Goal: Transaction & Acquisition: Obtain resource

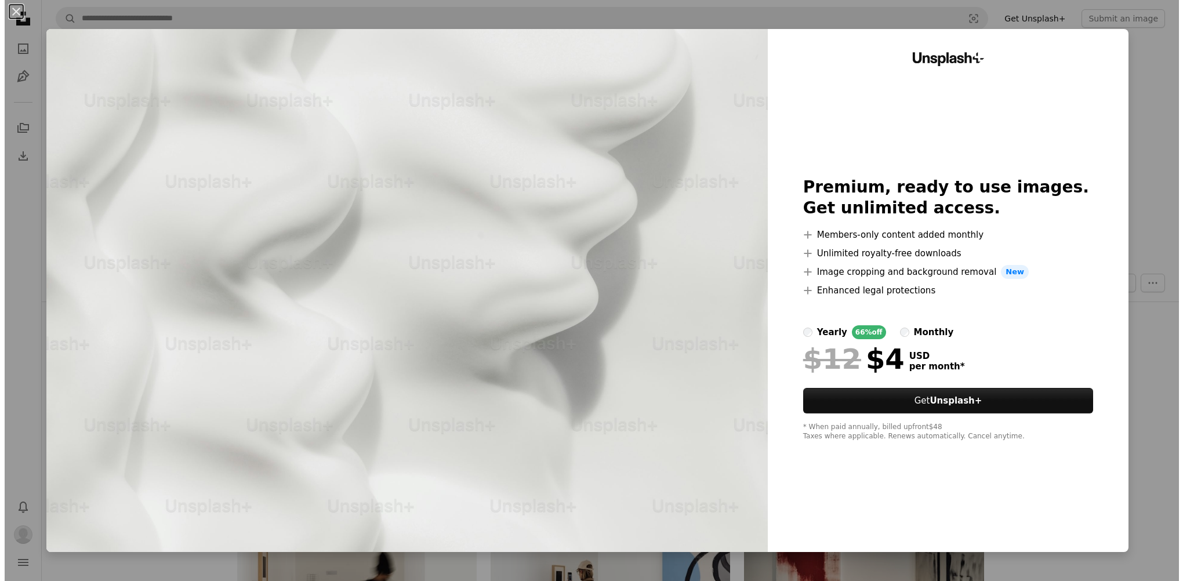
scroll to position [7653, 0]
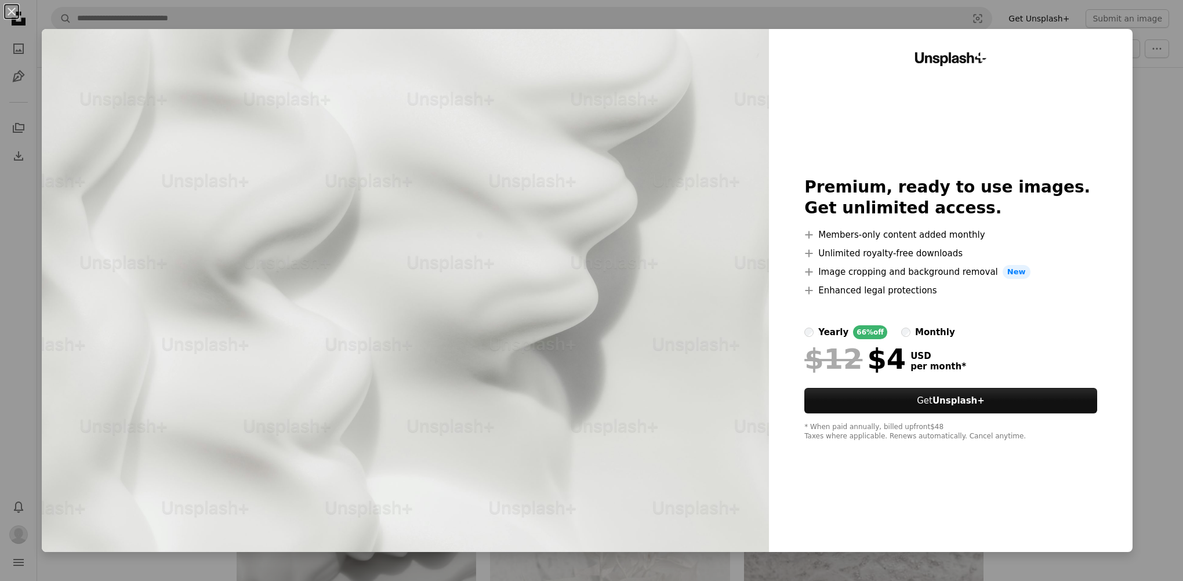
click at [1148, 205] on div "An X shape Unsplash+ Premium, ready to use images. Get unlimited access. A plus…" at bounding box center [591, 290] width 1183 height 581
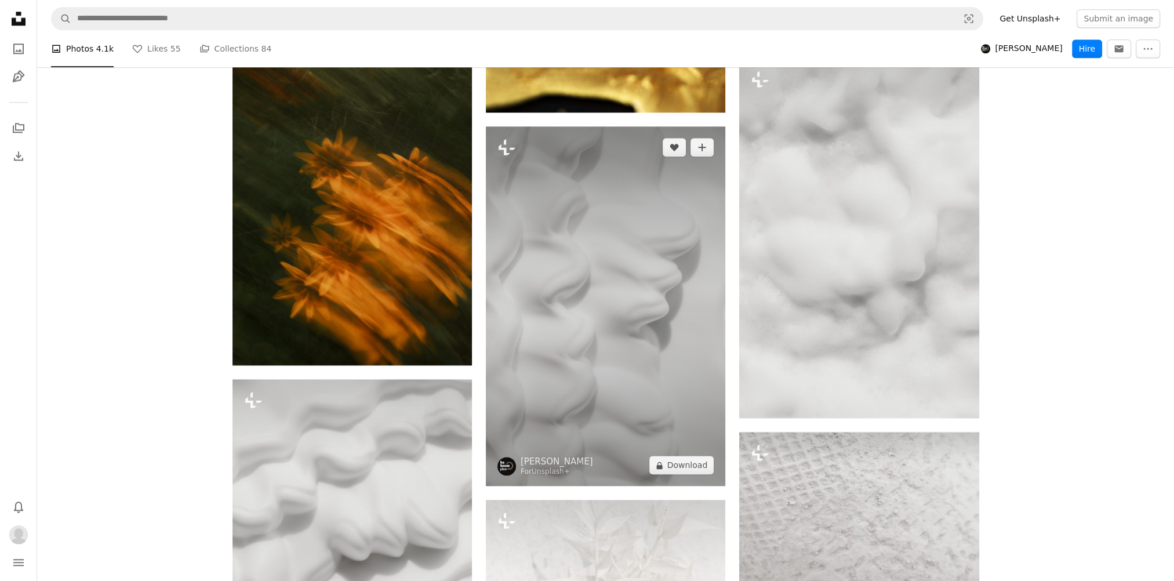
click at [659, 266] on img at bounding box center [605, 305] width 239 height 359
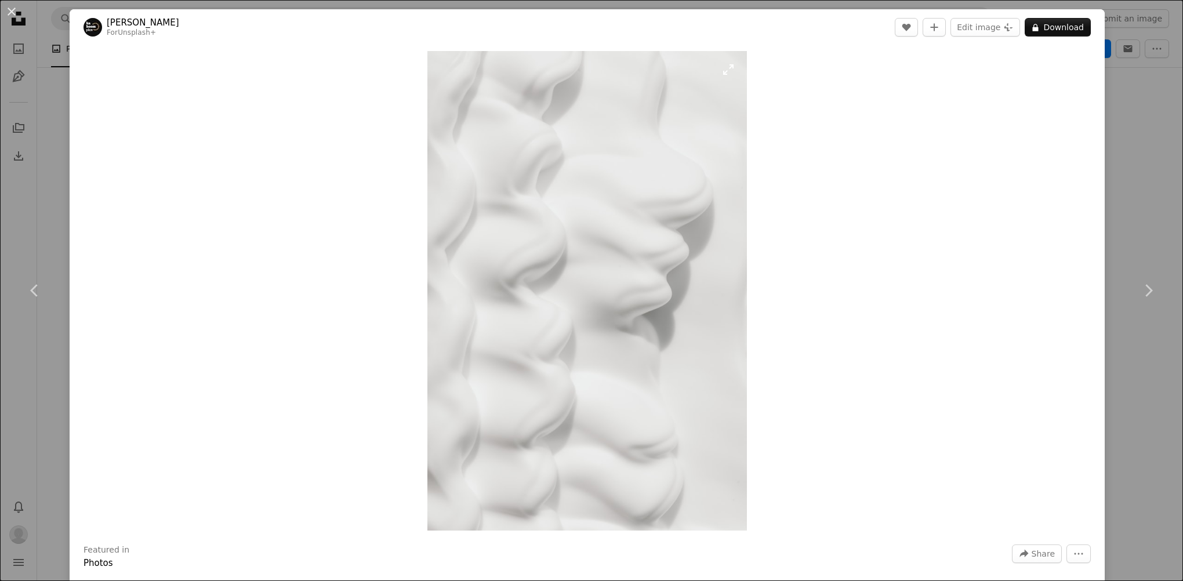
click at [669, 262] on img "Zoom in on this image" at bounding box center [586, 291] width 319 height 480
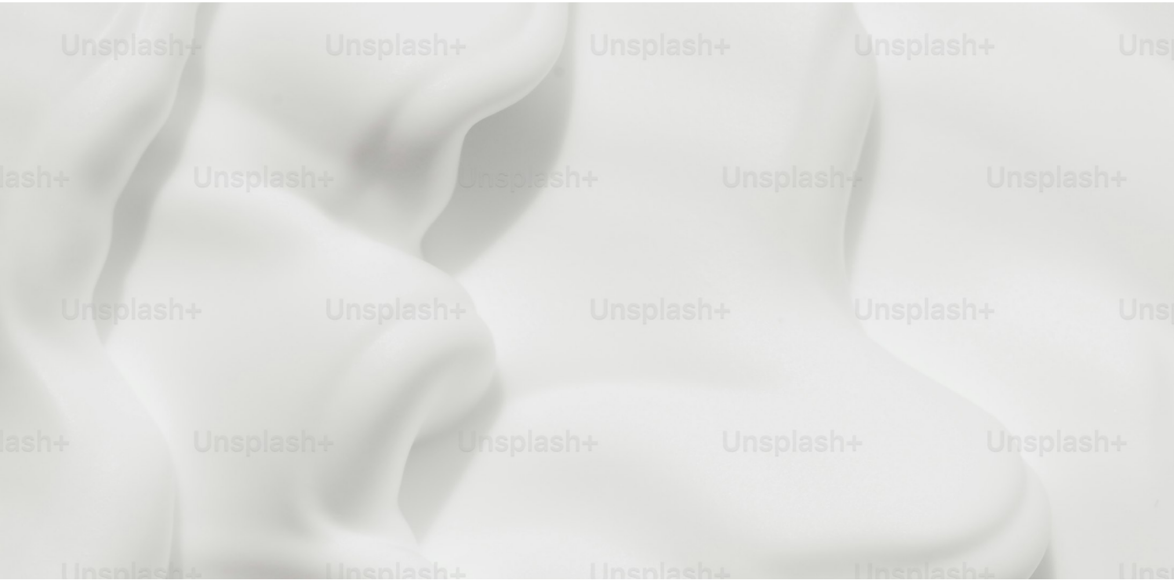
scroll to position [591, 0]
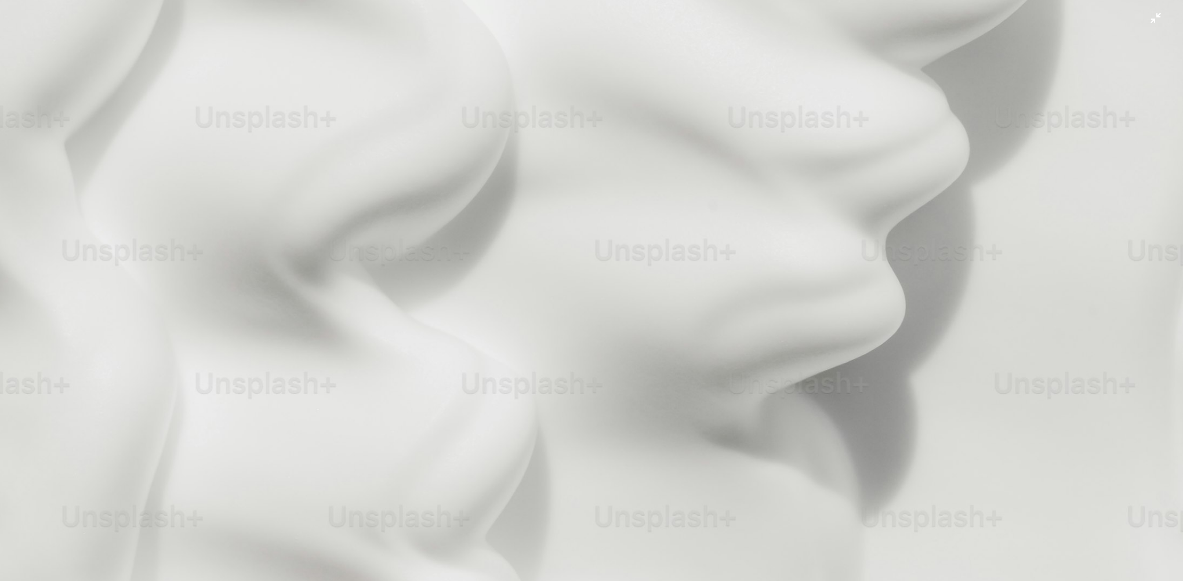
click at [888, 155] on img "Zoom out on this image" at bounding box center [591, 296] width 1184 height 1776
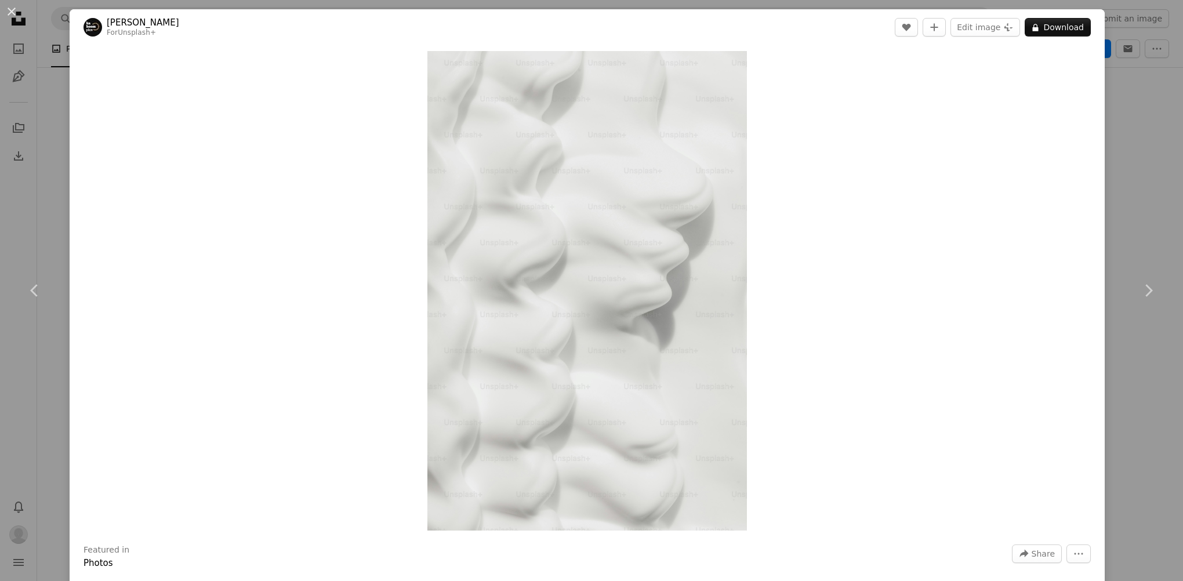
click at [1152, 119] on div "An X shape Chevron left Chevron right [PERSON_NAME] For Unsplash+ A heart A plu…" at bounding box center [591, 290] width 1183 height 581
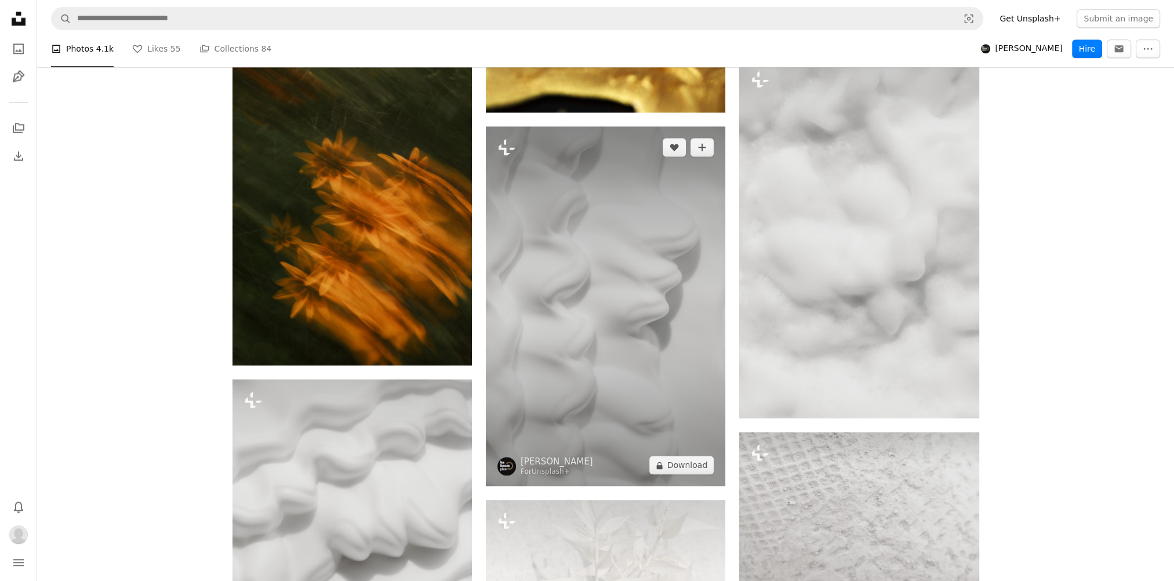
click at [626, 289] on img at bounding box center [605, 305] width 239 height 359
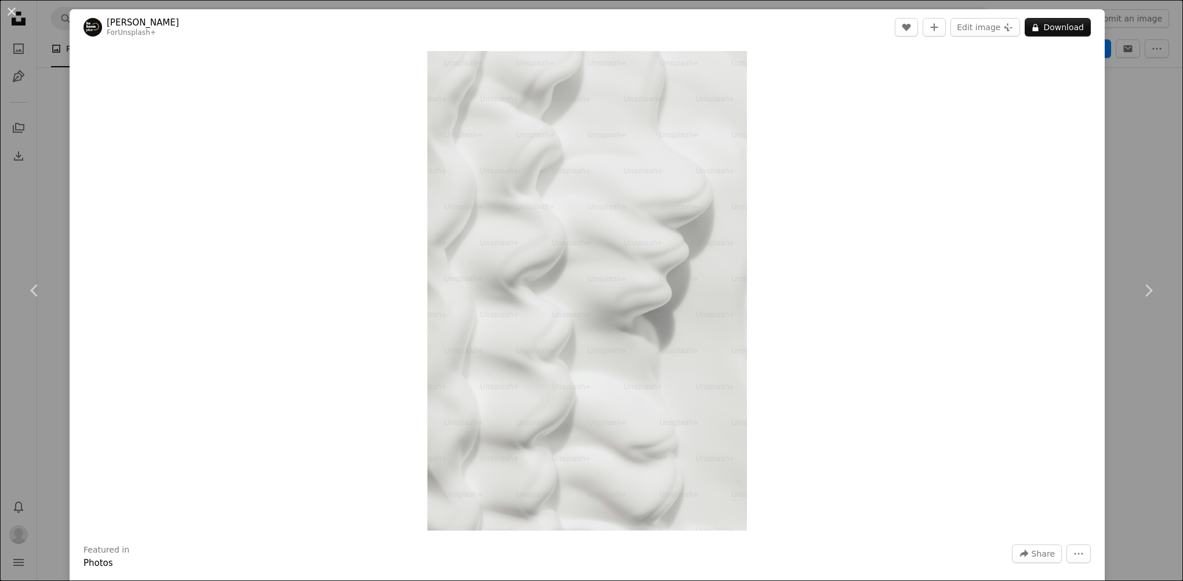
click at [1135, 219] on div "An X shape Chevron left Chevron right [PERSON_NAME] For Unsplash+ A heart A plu…" at bounding box center [591, 290] width 1183 height 581
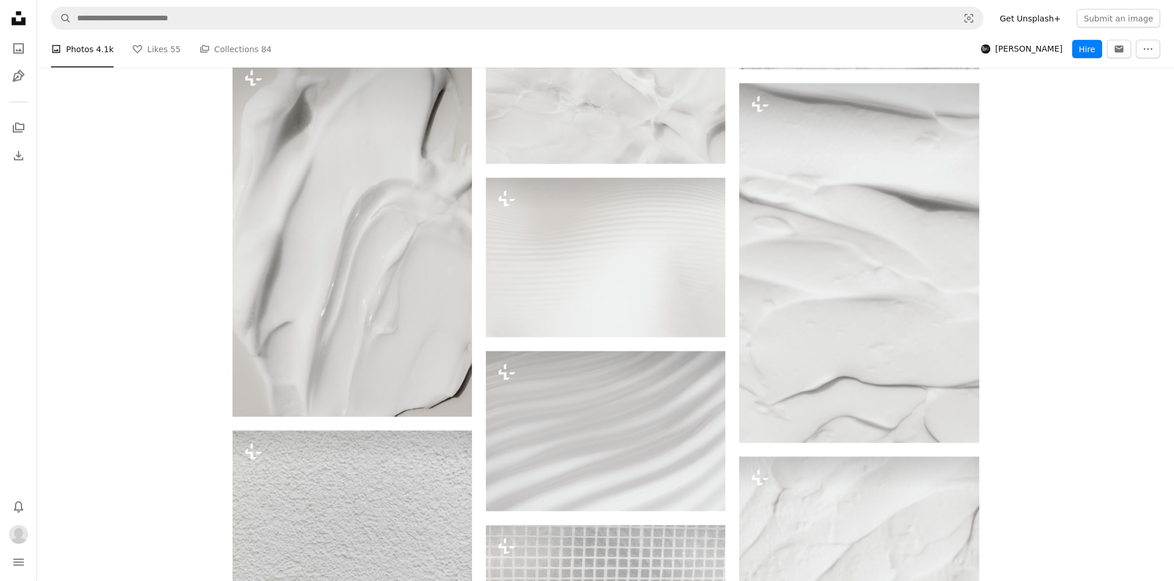
scroll to position [8871, 0]
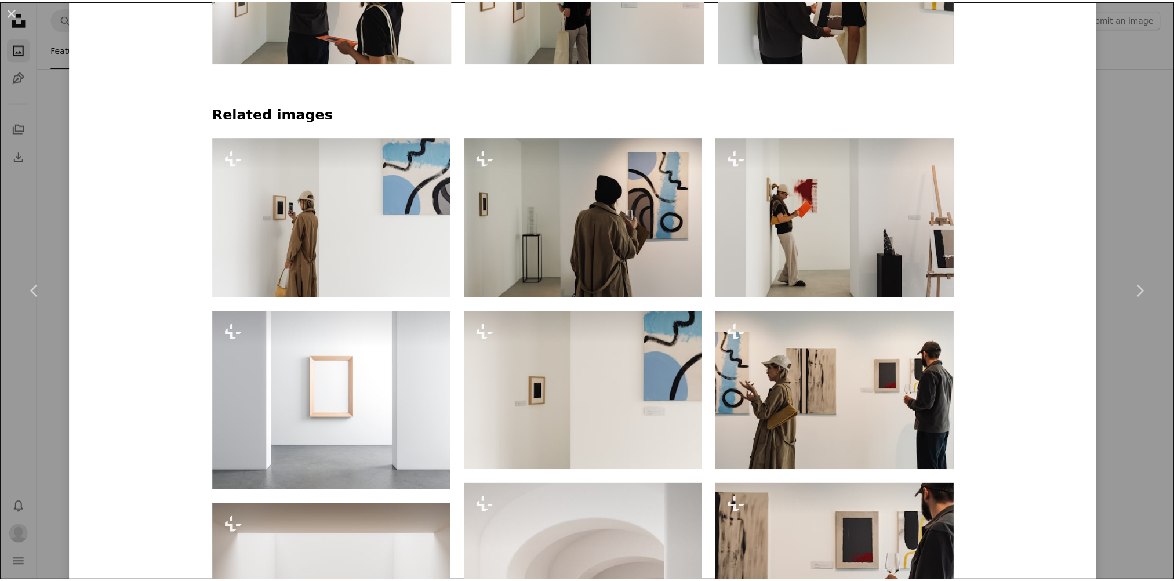
scroll to position [1334, 0]
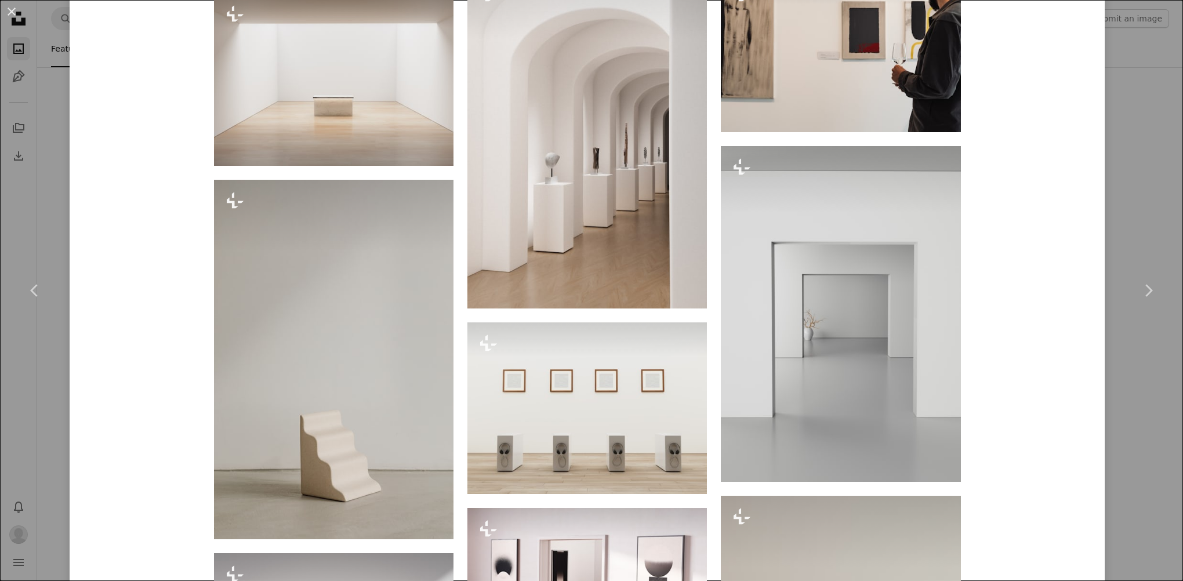
click at [1117, 152] on div "An X shape Chevron left Chevron right [PERSON_NAME] For Unsplash+ A heart A plu…" at bounding box center [591, 290] width 1183 height 581
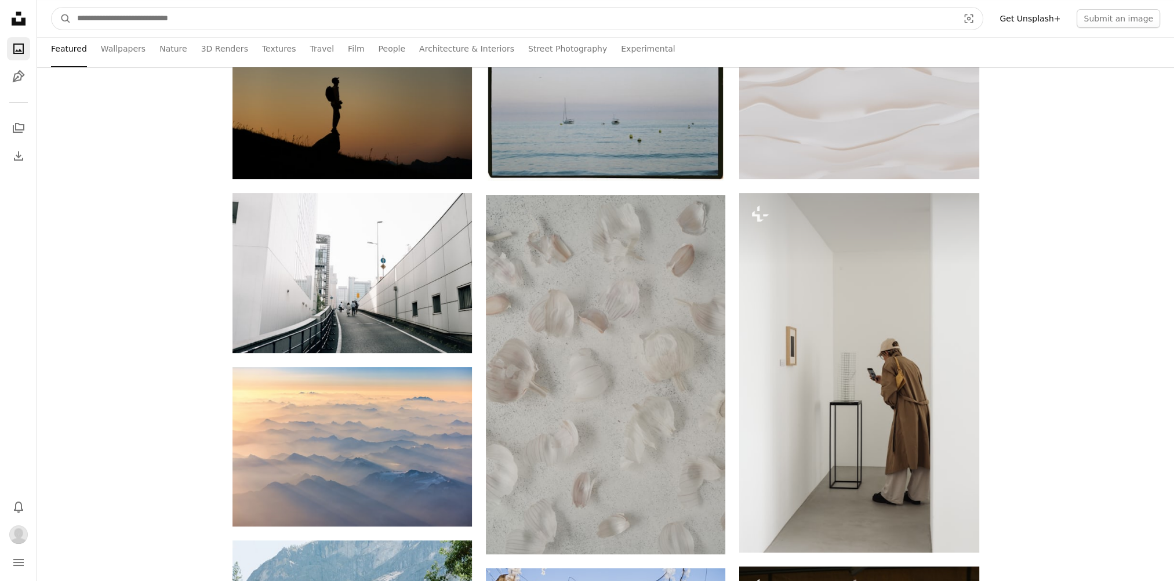
click at [187, 17] on input "Find visuals sitewide" at bounding box center [513, 19] width 884 height 22
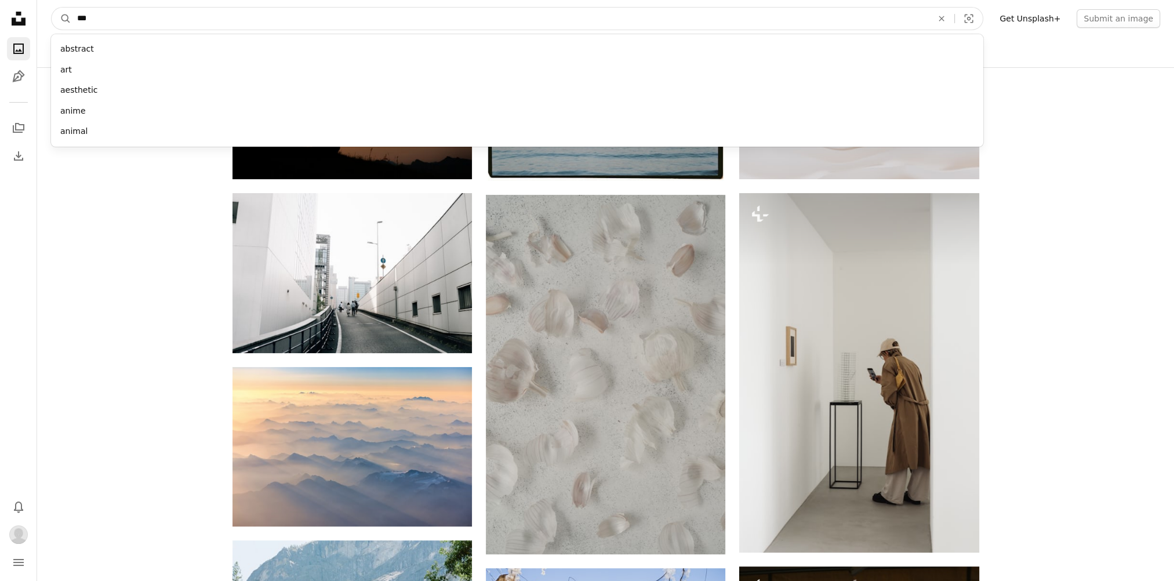
type input "***"
click at [52, 8] on button "A magnifying glass" at bounding box center [62, 19] width 20 height 22
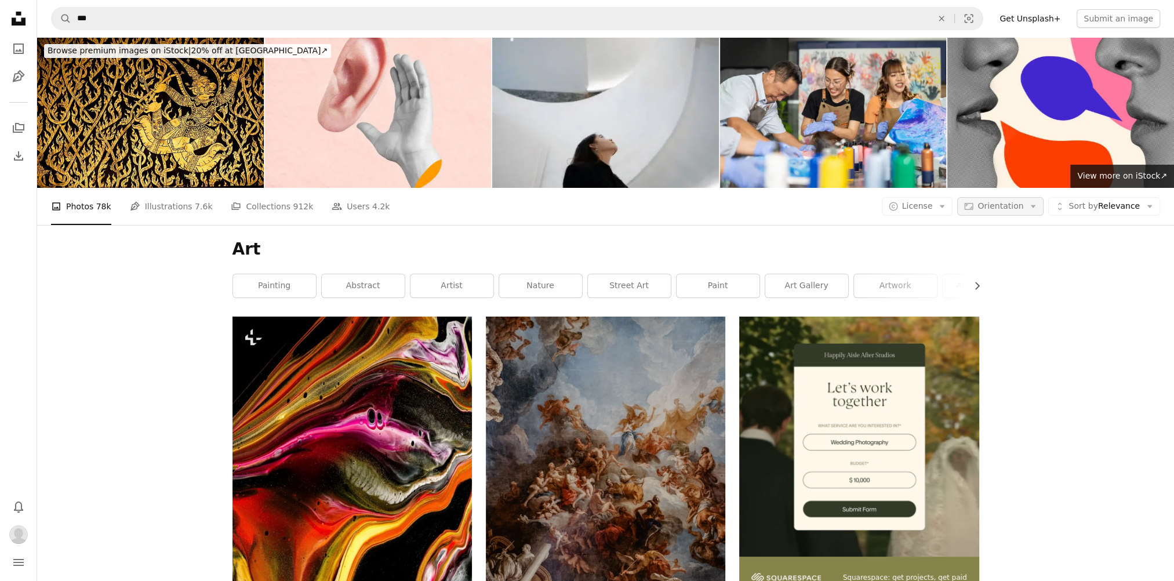
click at [1034, 210] on icon "Arrow down" at bounding box center [1033, 206] width 10 height 10
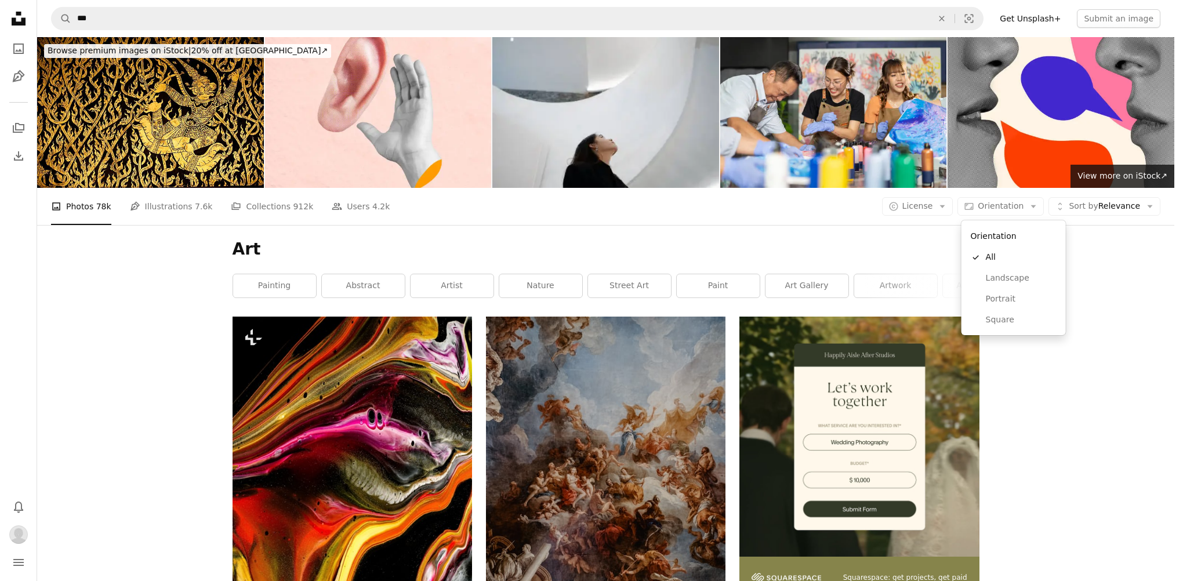
click at [947, 206] on body "Unsplash logo Unsplash Home A photo Pen Tool A stack of folders Download Bell n…" at bounding box center [587, 290] width 1174 height 581
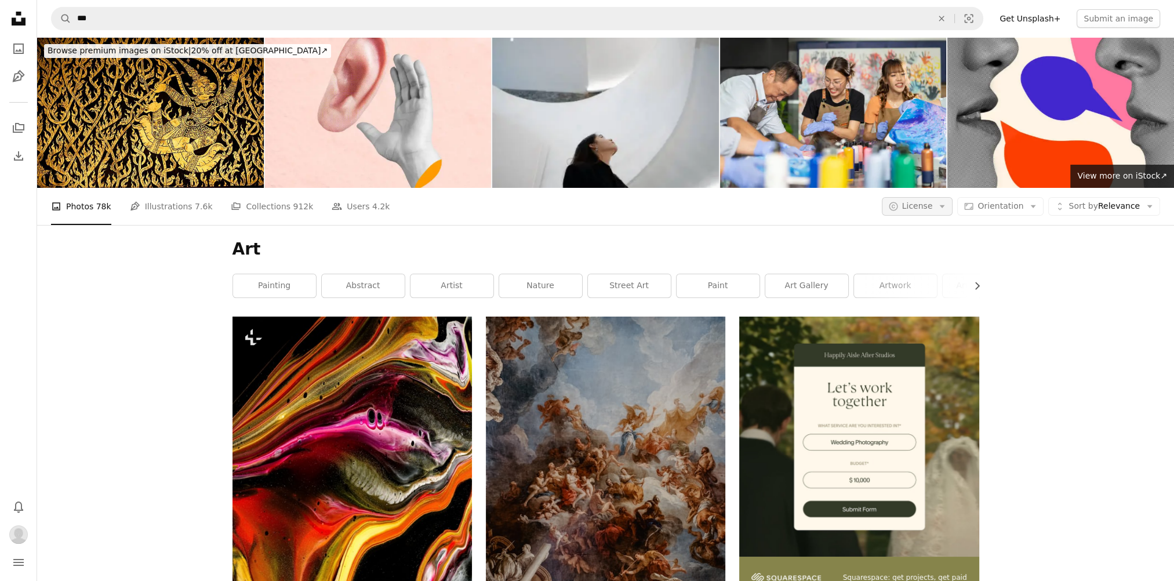
click at [945, 206] on icon "button" at bounding box center [942, 206] width 5 height 3
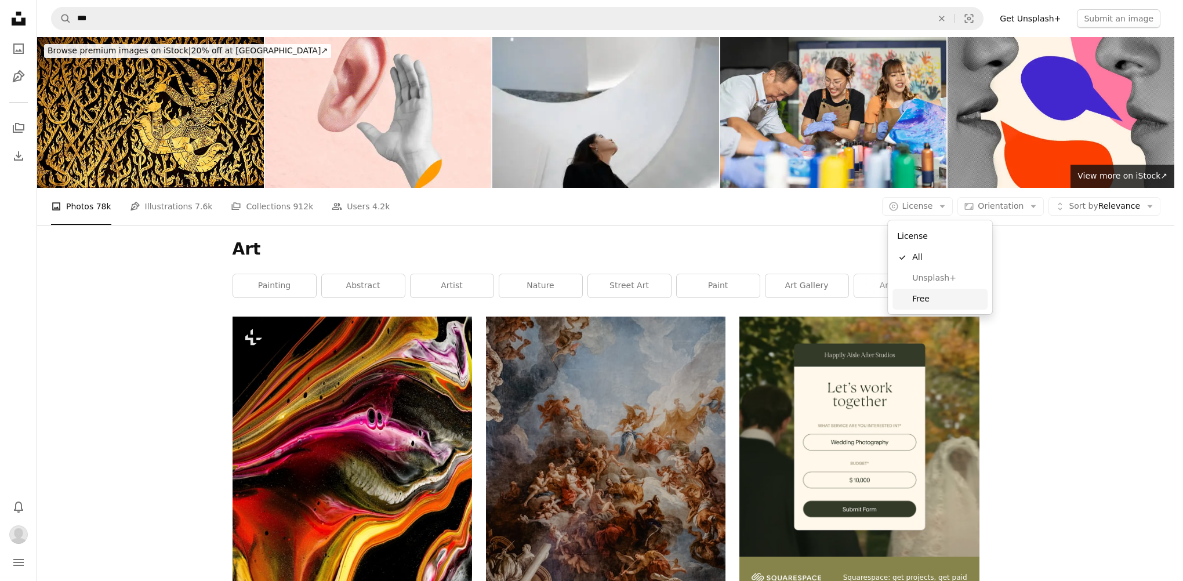
click at [920, 300] on span "Free" at bounding box center [947, 299] width 71 height 12
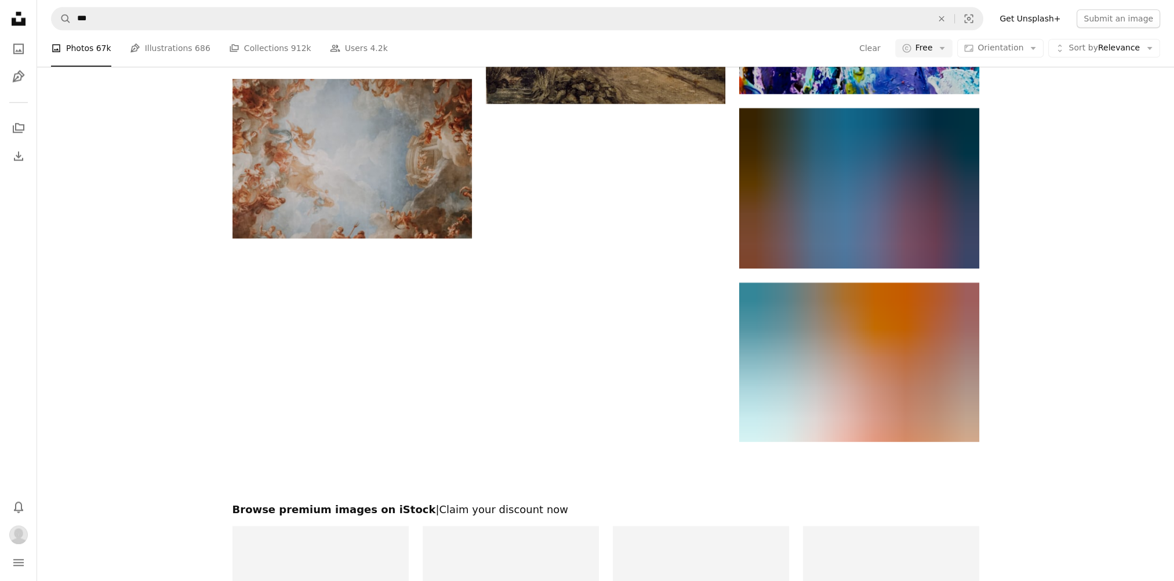
scroll to position [2145, 0]
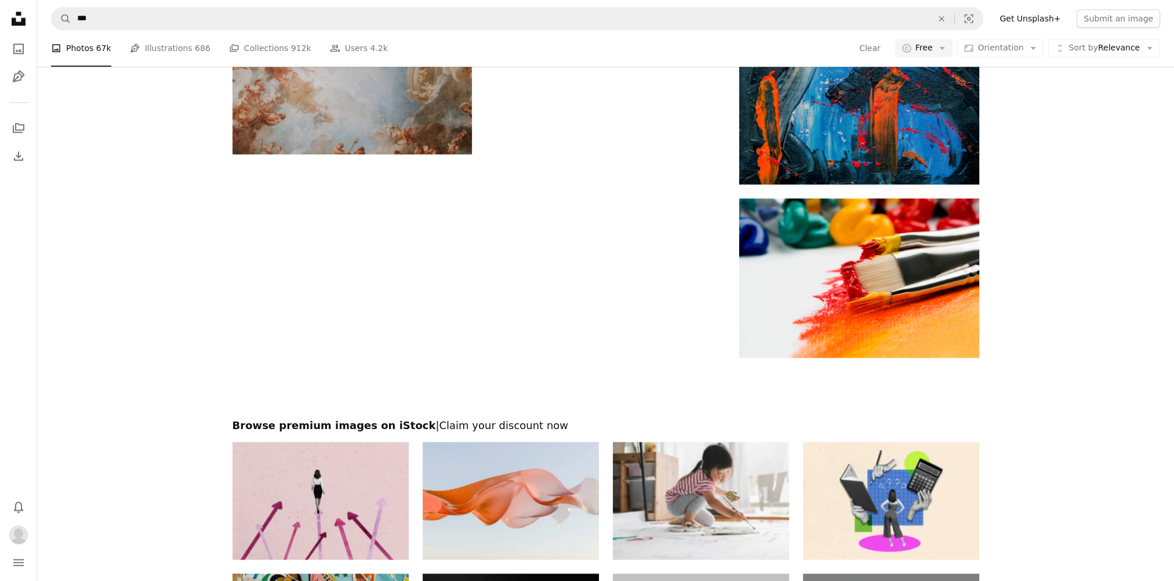
scroll to position [2273, 0]
